Goal: Information Seeking & Learning: Learn about a topic

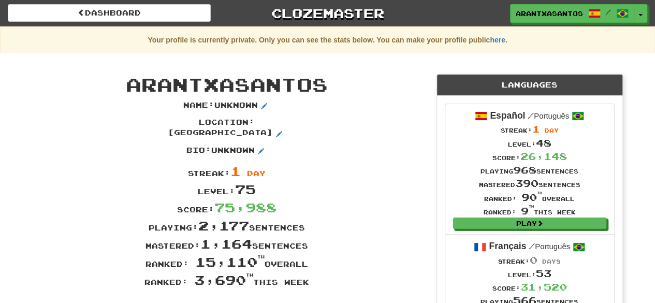
scroll to position [186, 0]
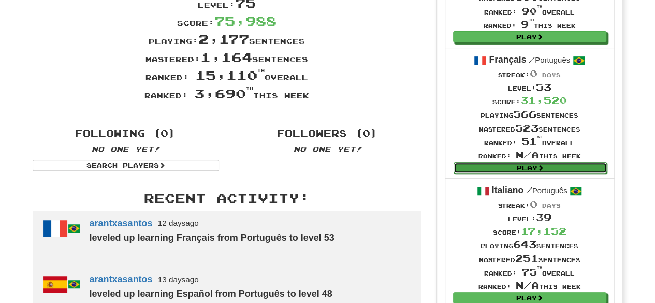
click at [514, 167] on link "Play" at bounding box center [529, 167] width 153 height 11
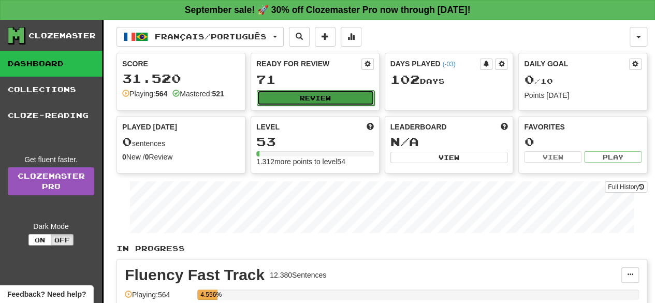
click at [332, 91] on button "Review" at bounding box center [316, 98] width 118 height 16
select select "**"
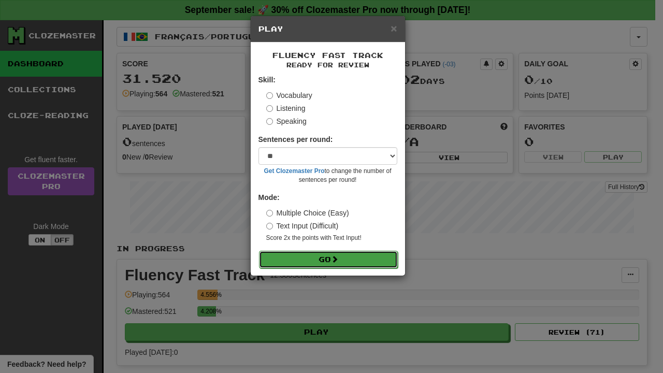
click at [366, 263] on button "Go" at bounding box center [328, 260] width 139 height 18
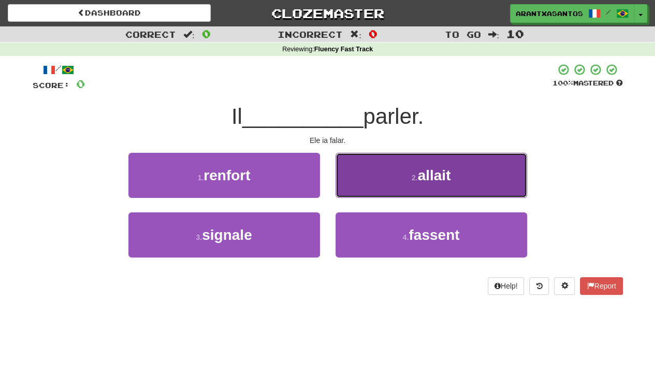
click at [447, 181] on span "allait" at bounding box center [433, 175] width 33 height 16
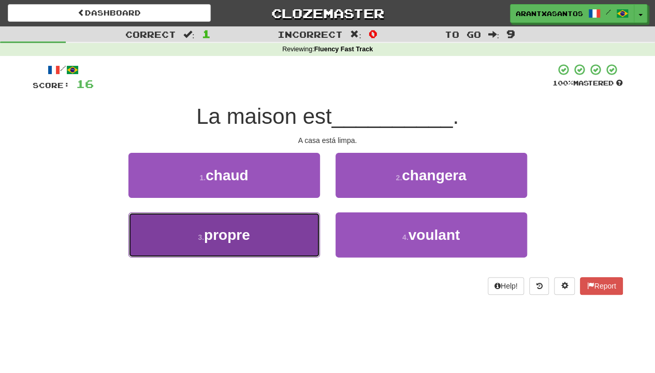
click at [249, 221] on button "3 . propre" at bounding box center [224, 234] width 192 height 45
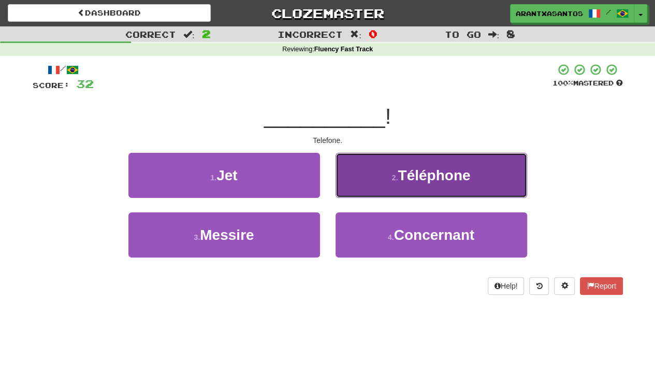
click at [396, 188] on button "2 . Téléphone" at bounding box center [431, 175] width 192 height 45
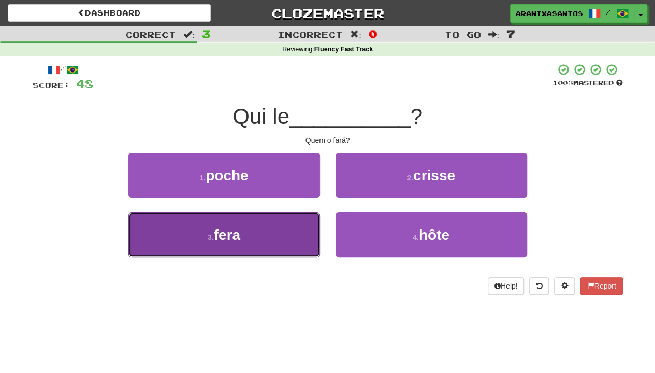
click at [265, 233] on button "3 . fera" at bounding box center [224, 234] width 192 height 45
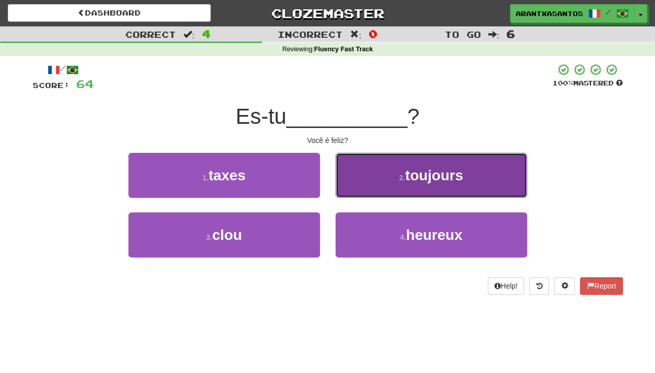
click at [474, 165] on button "2 . toujours" at bounding box center [431, 175] width 192 height 45
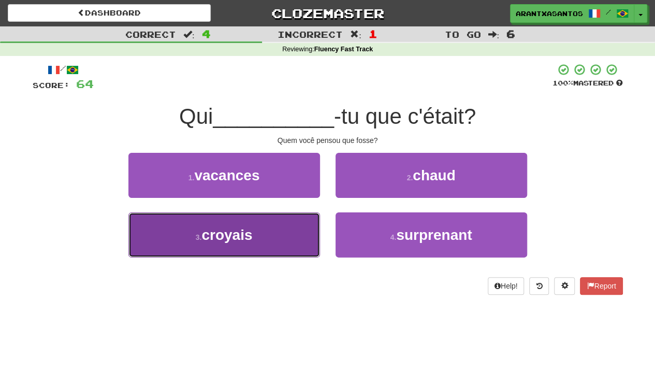
click at [283, 230] on button "3 . croyais" at bounding box center [224, 234] width 192 height 45
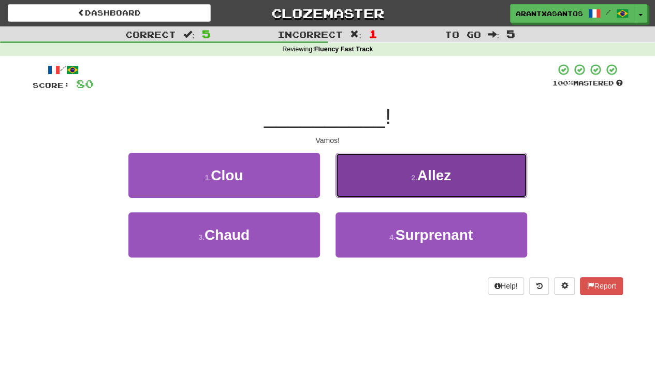
click at [370, 165] on button "2 . Allez" at bounding box center [431, 175] width 192 height 45
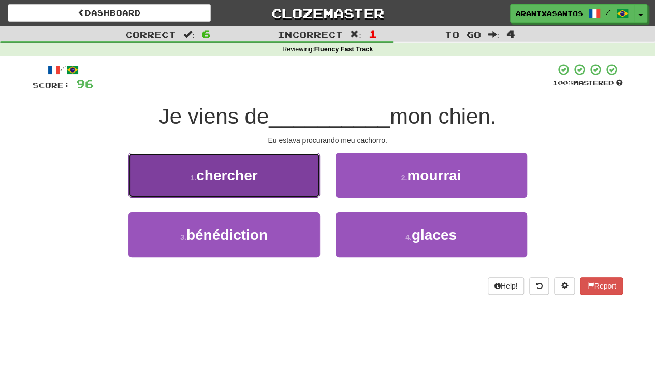
click at [238, 165] on button "1 . chercher" at bounding box center [224, 175] width 192 height 45
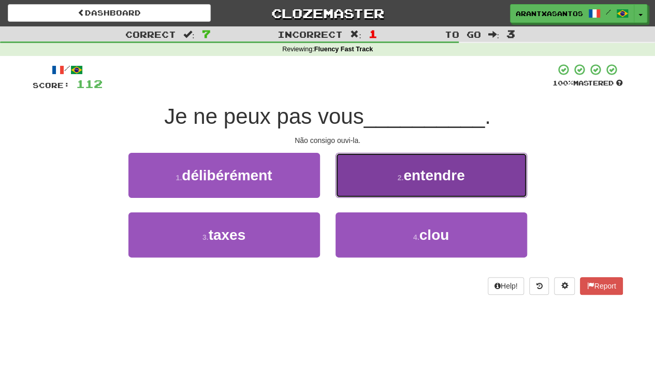
click at [350, 164] on button "2 . entendre" at bounding box center [431, 175] width 192 height 45
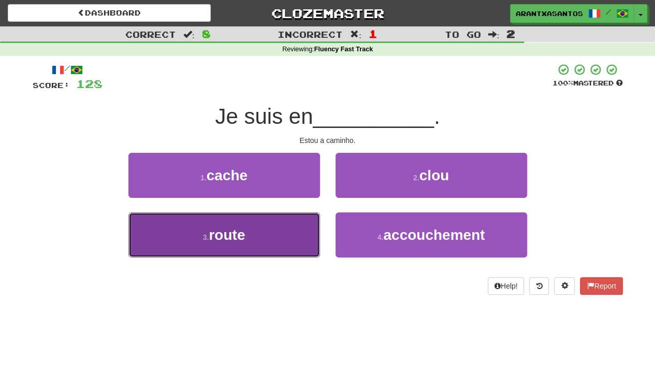
click at [283, 235] on button "3 . route" at bounding box center [224, 234] width 192 height 45
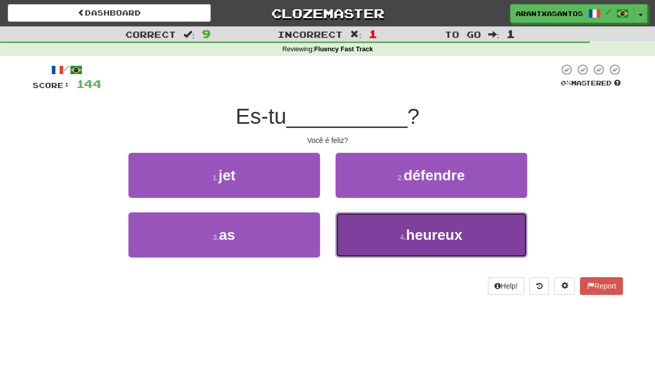
click at [384, 236] on button "4 . heureux" at bounding box center [431, 234] width 192 height 45
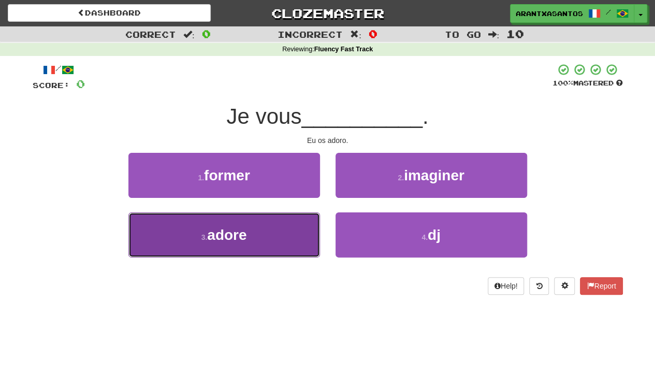
click at [263, 224] on button "3 . adore" at bounding box center [224, 234] width 192 height 45
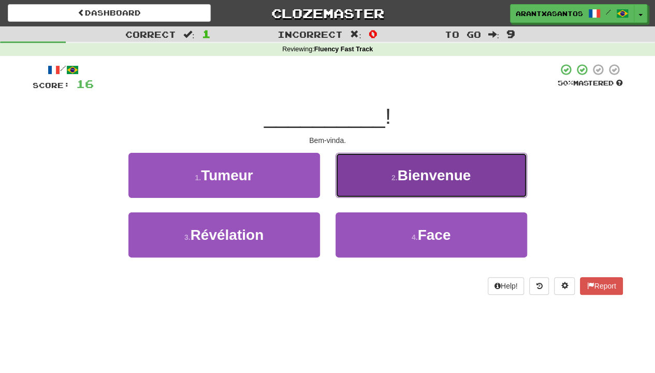
click at [412, 174] on span "Bienvenue" at bounding box center [435, 175] width 74 height 16
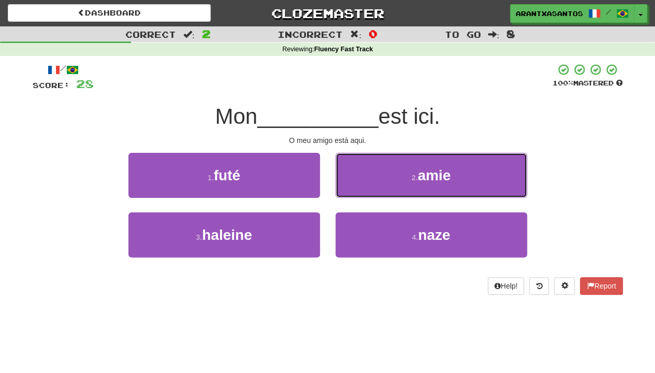
click at [412, 174] on small "2 ." at bounding box center [415, 177] width 6 height 8
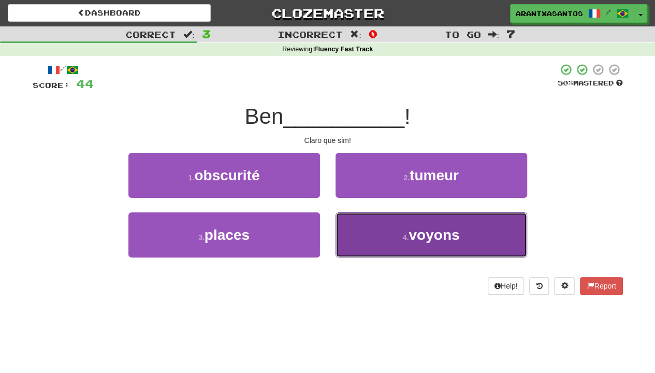
click at [452, 233] on span "voyons" at bounding box center [433, 235] width 51 height 16
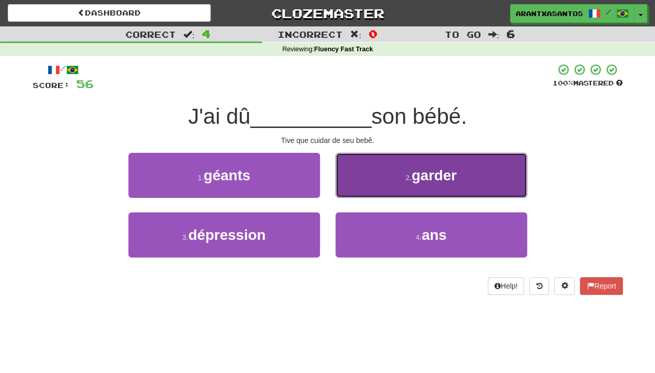
click at [446, 182] on span "garder" at bounding box center [434, 175] width 45 height 16
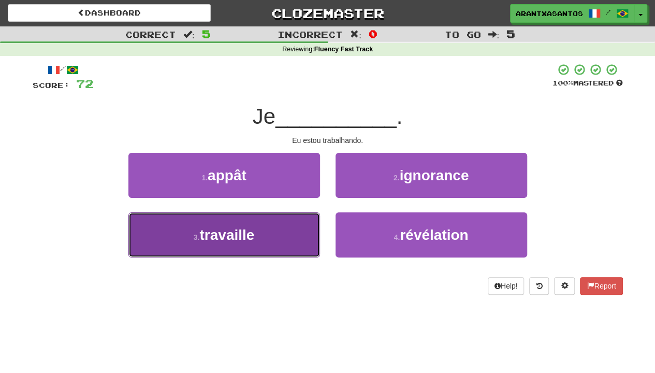
click at [258, 251] on button "3 . travaille" at bounding box center [224, 234] width 192 height 45
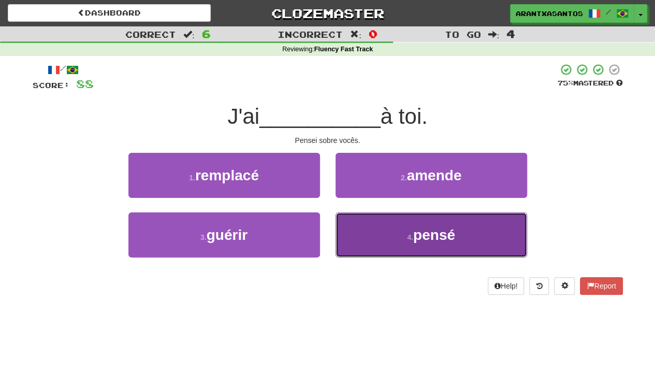
click at [463, 228] on button "4 . pensé" at bounding box center [431, 234] width 192 height 45
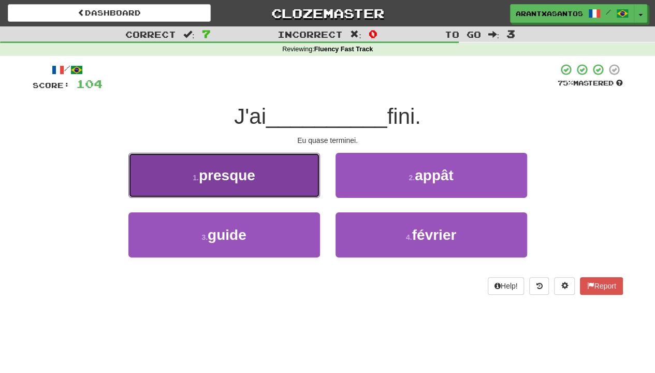
click at [285, 184] on button "1 . presque" at bounding box center [224, 175] width 192 height 45
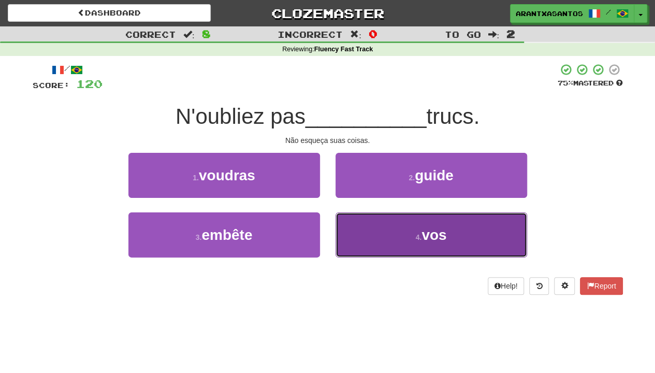
click at [435, 224] on button "4 . vos" at bounding box center [431, 234] width 192 height 45
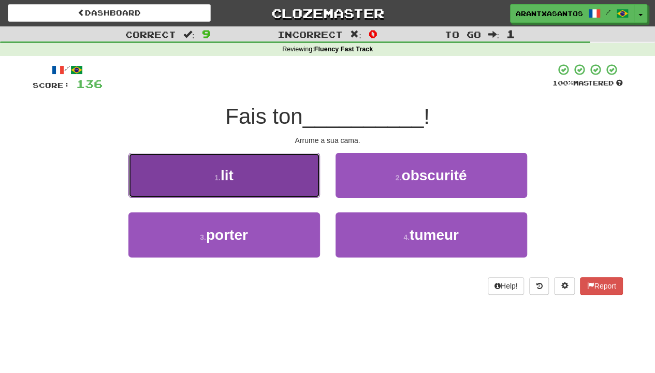
click at [244, 165] on button "1 . lit" at bounding box center [224, 175] width 192 height 45
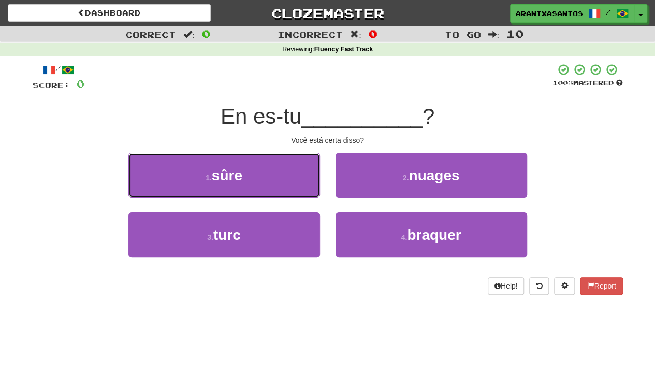
click at [244, 165] on button "1 . sûre" at bounding box center [224, 175] width 192 height 45
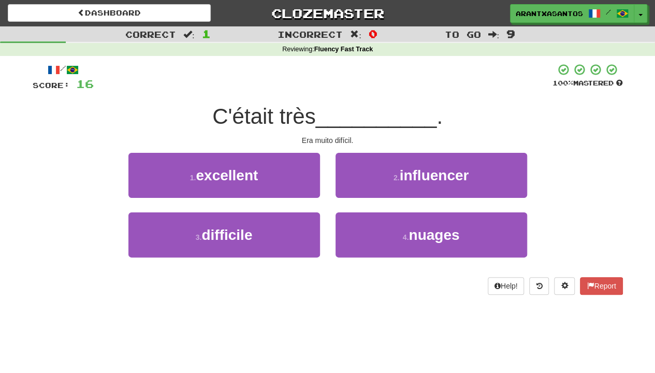
click at [244, 210] on div "1 . excellent" at bounding box center [224, 183] width 207 height 60
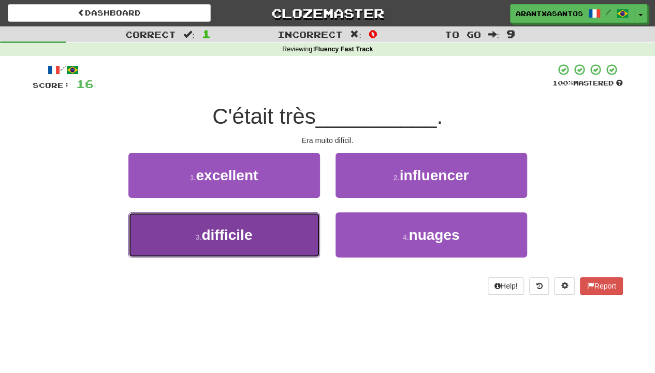
click at [242, 217] on button "3 . difficile" at bounding box center [224, 234] width 192 height 45
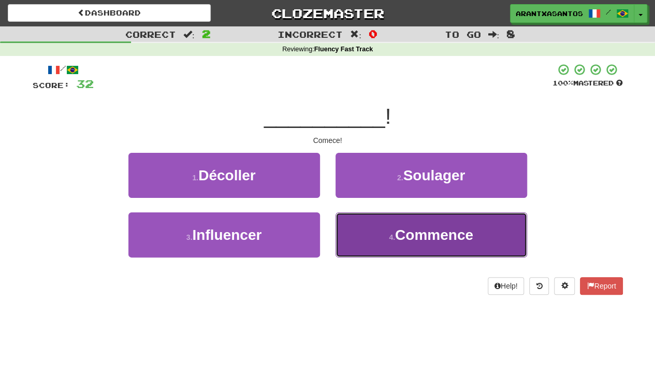
click at [365, 233] on button "4 . Commence" at bounding box center [431, 234] width 192 height 45
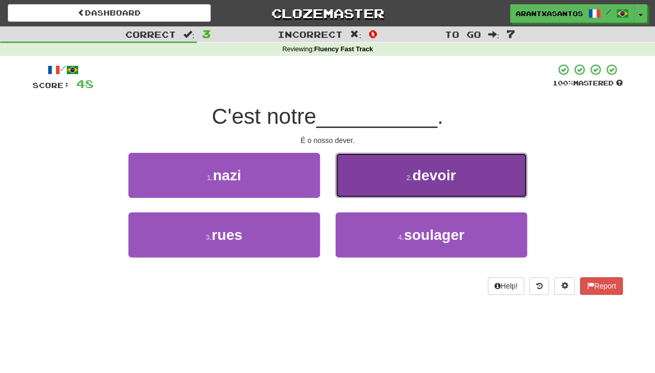
click at [436, 156] on button "2 . devoir" at bounding box center [431, 175] width 192 height 45
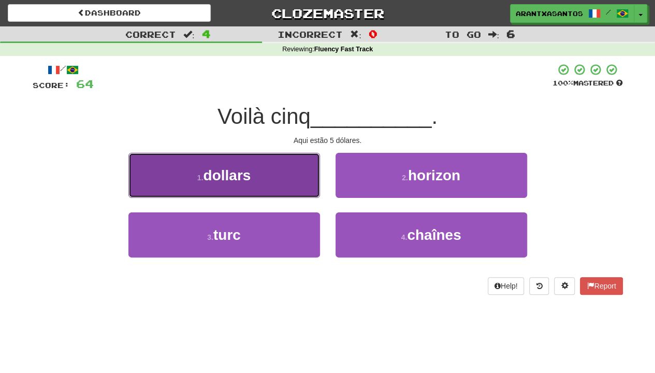
click at [257, 177] on button "1 . dollars" at bounding box center [224, 175] width 192 height 45
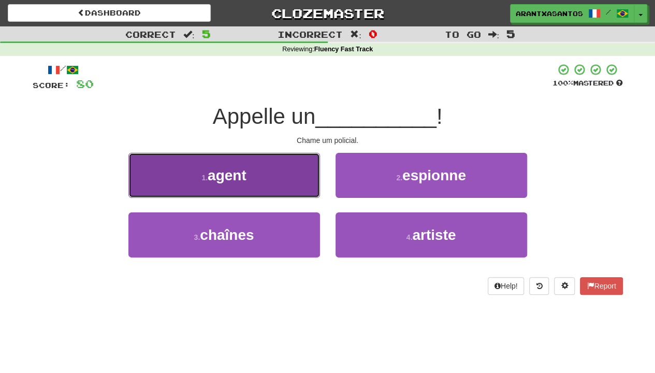
click at [280, 190] on button "1 . agent" at bounding box center [224, 175] width 192 height 45
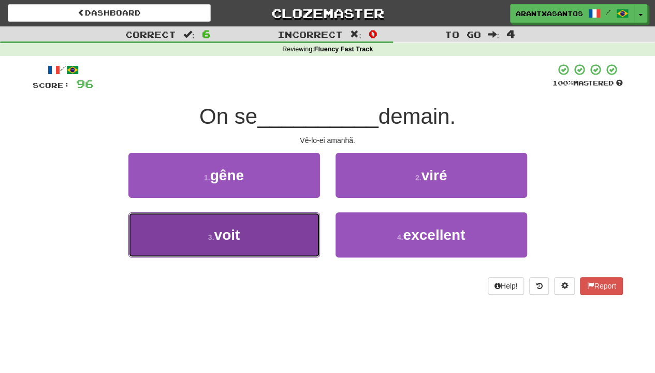
click at [254, 247] on button "3 . voit" at bounding box center [224, 234] width 192 height 45
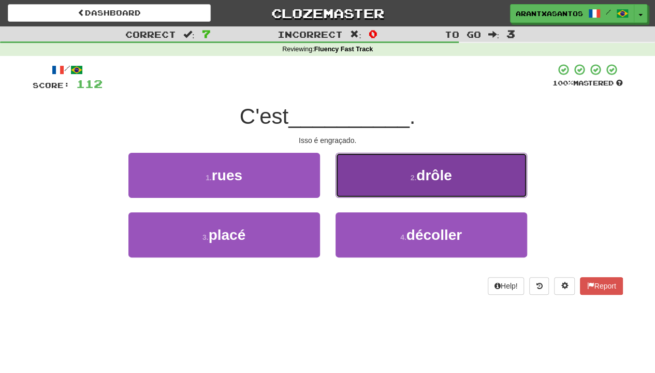
click at [433, 167] on span "drôle" at bounding box center [433, 175] width 35 height 16
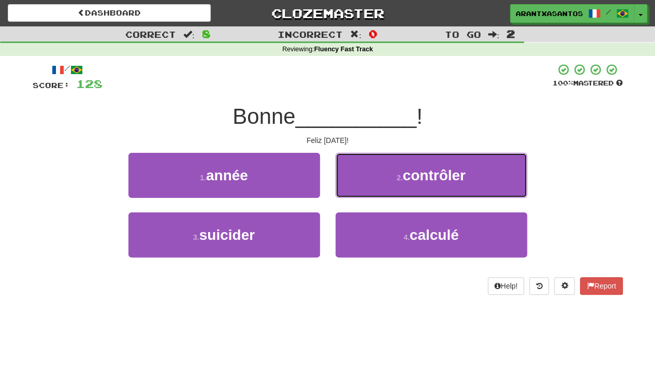
click at [433, 167] on span "contrôler" at bounding box center [434, 175] width 63 height 16
